Goal: Task Accomplishment & Management: Manage account settings

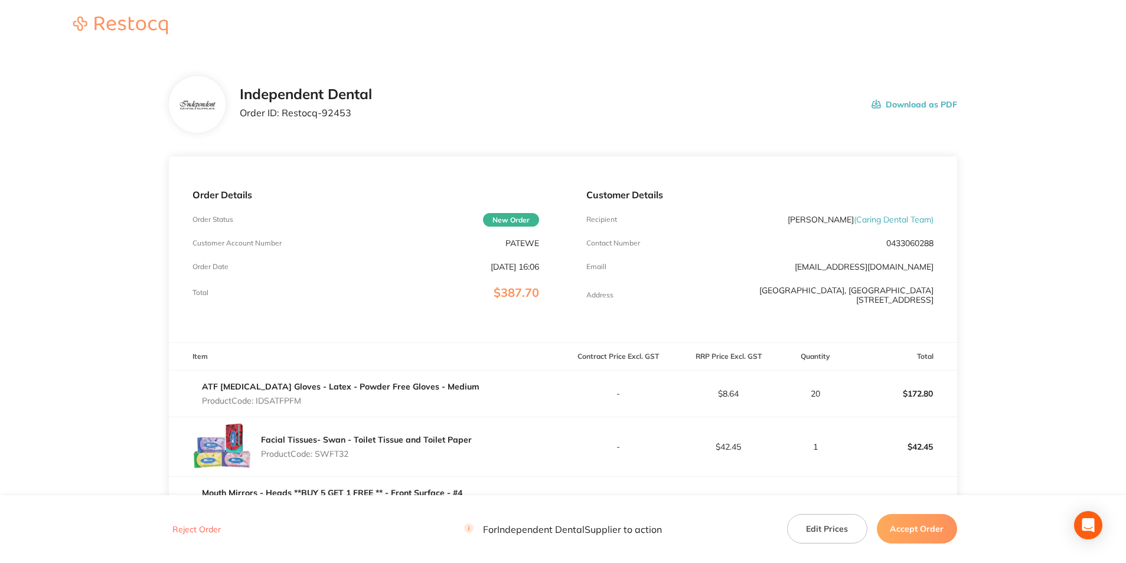
click at [922, 527] on button "Accept Order" at bounding box center [917, 529] width 80 height 30
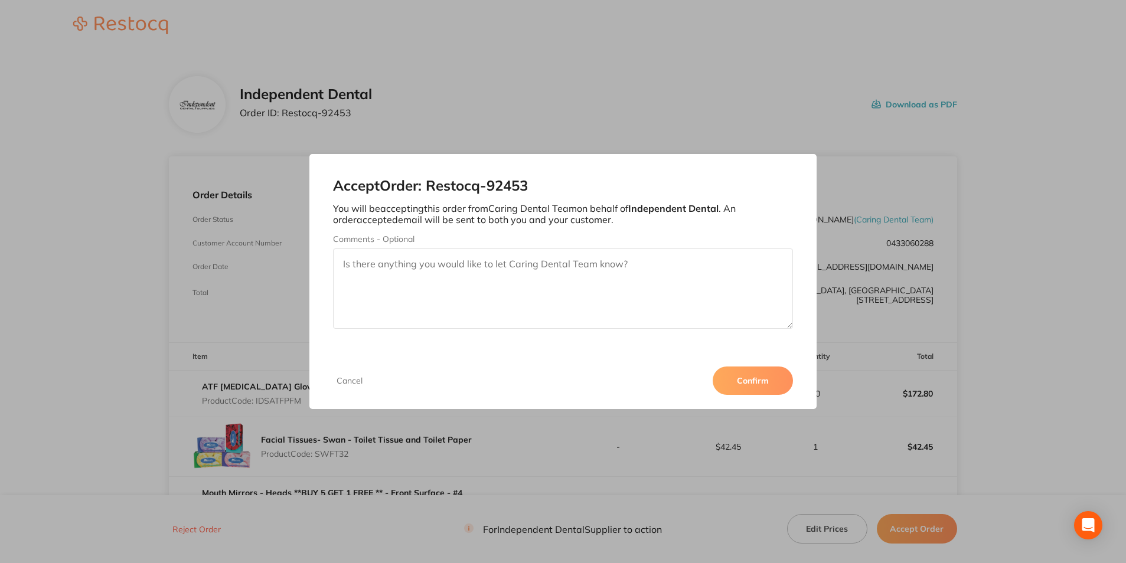
click at [751, 383] on button "Confirm" at bounding box center [753, 381] width 80 height 28
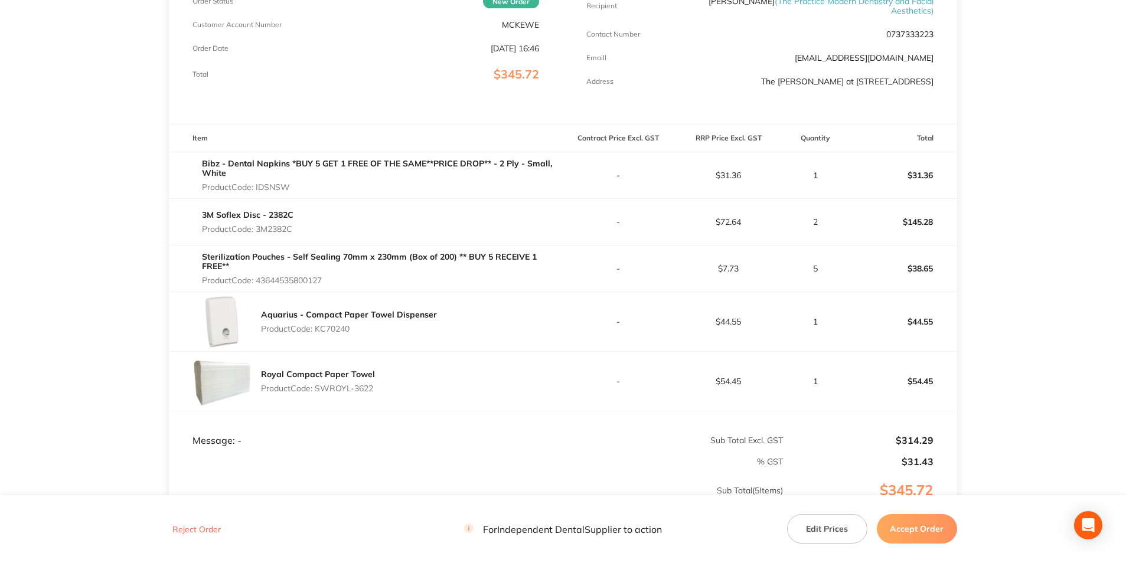
scroll to position [236, 0]
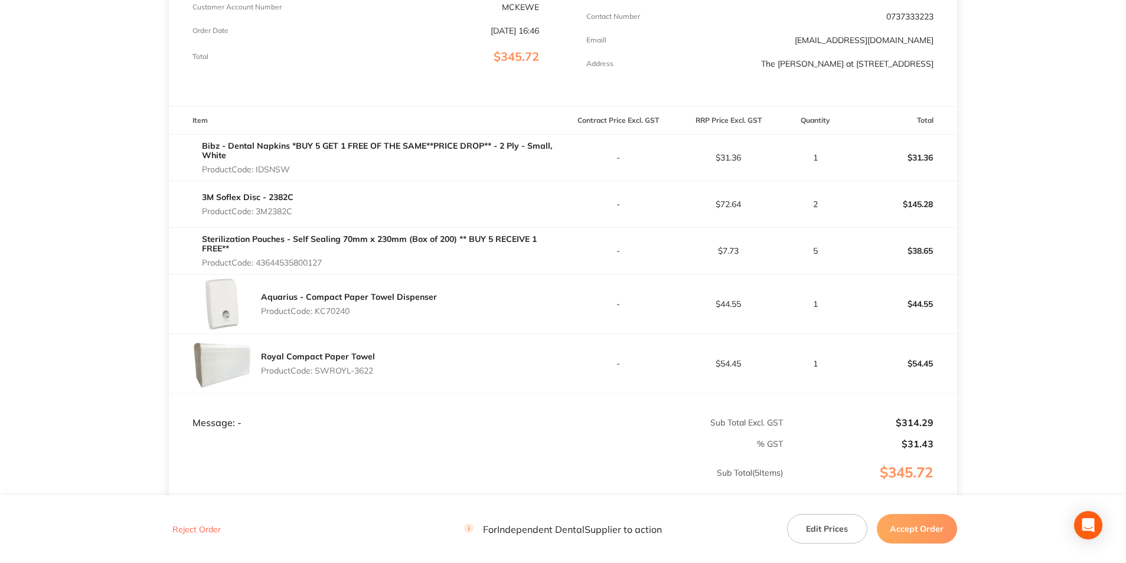
click at [914, 544] on footer "Reject Order For Independent Dental Supplier to action Edit Prices Accept Order" at bounding box center [563, 529] width 1126 height 68
click at [915, 525] on button "Accept Order" at bounding box center [917, 529] width 80 height 30
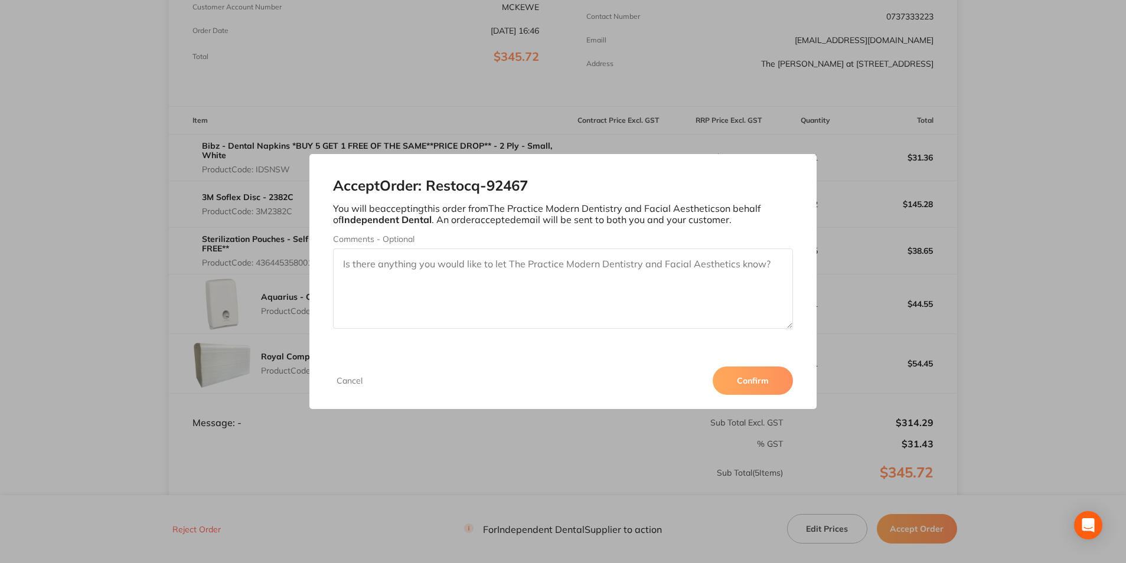
click at [740, 375] on button "Confirm" at bounding box center [753, 381] width 80 height 28
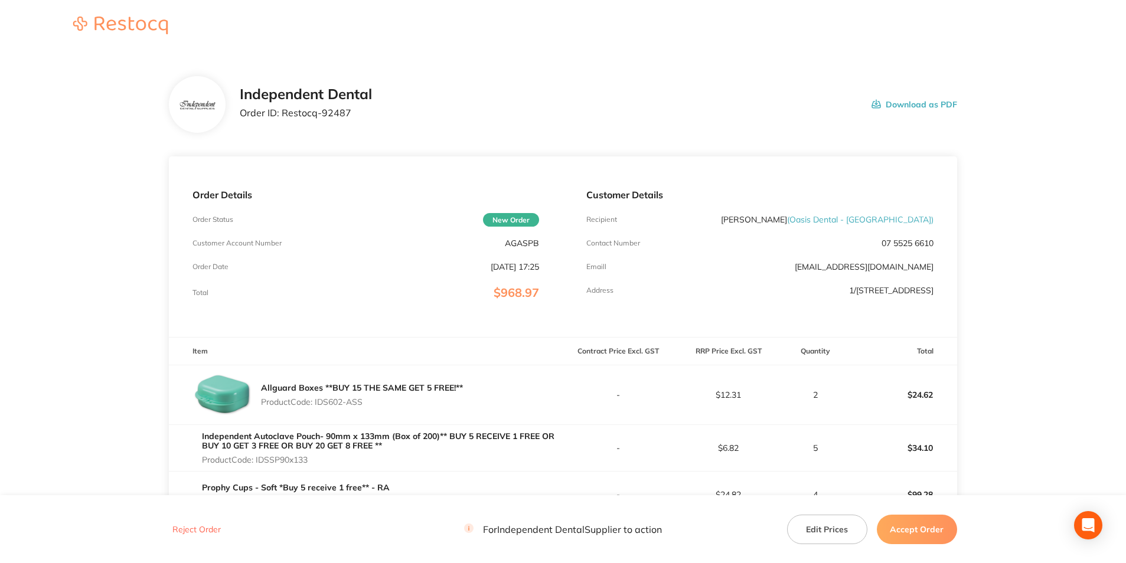
drag, startPoint x: 909, startPoint y: 533, endPoint x: 905, endPoint y: 513, distance: 19.9
click at [910, 533] on button "Accept Order" at bounding box center [917, 529] width 80 height 30
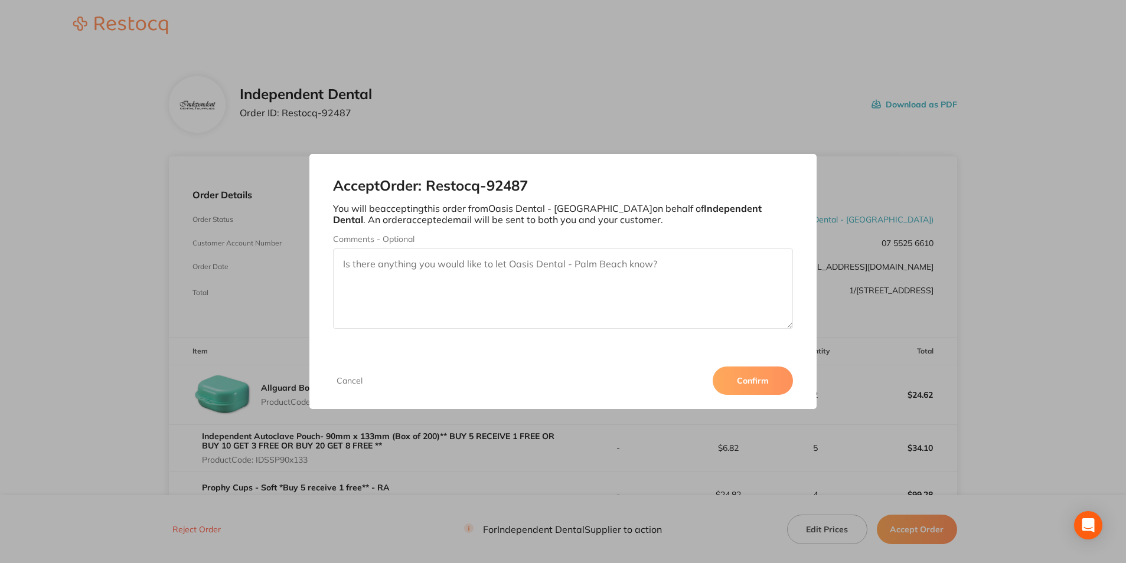
click at [751, 387] on button "Confirm" at bounding box center [753, 381] width 80 height 28
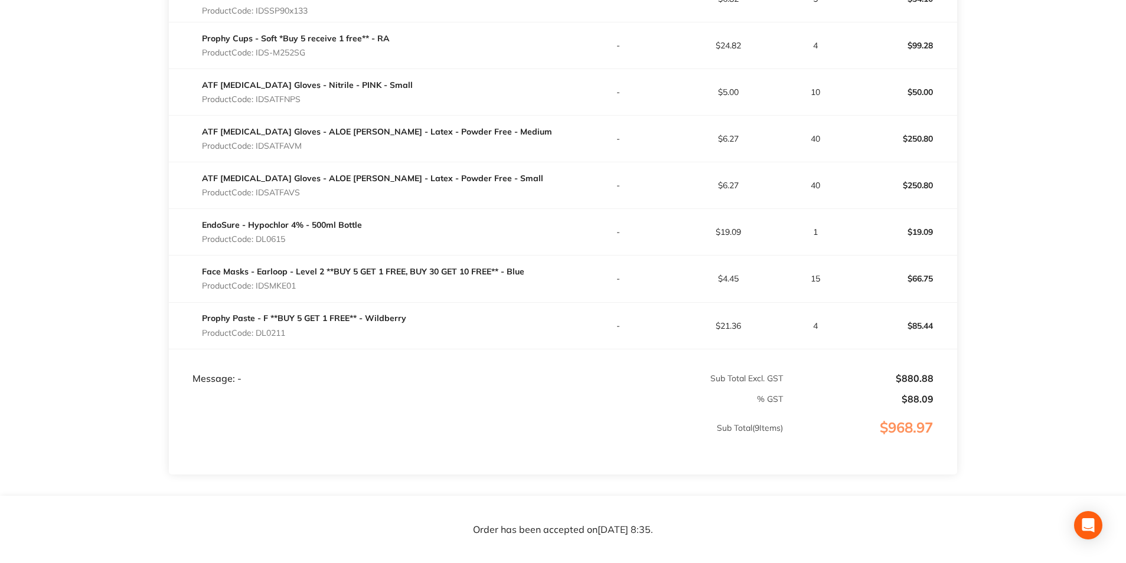
scroll to position [522, 0]
